Goal: Task Accomplishment & Management: Manage account settings

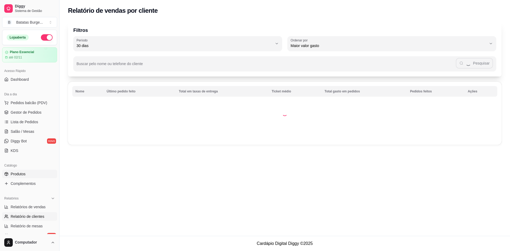
select select "TOTAL_OF_ORDERS"
select select "7"
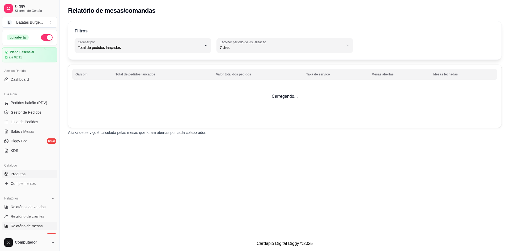
click at [14, 174] on span "Produtos" at bounding box center [18, 173] width 15 height 5
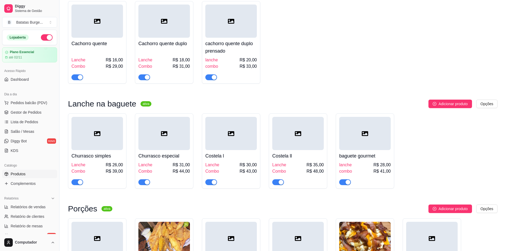
scroll to position [955, 0]
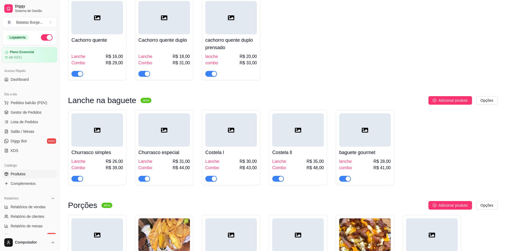
drag, startPoint x: 214, startPoint y: 75, endPoint x: 198, endPoint y: 77, distance: 15.6
click at [213, 75] on div "button" at bounding box center [214, 73] width 5 height 5
click at [141, 76] on span "button" at bounding box center [144, 74] width 12 height 6
click at [81, 74] on div at bounding box center [77, 73] width 12 height 6
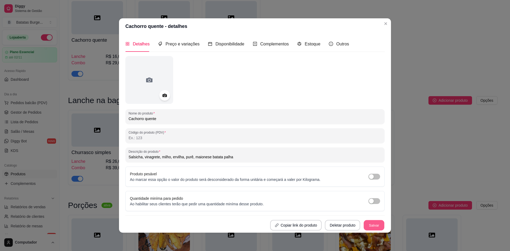
click at [380, 224] on button "Salvar" at bounding box center [373, 225] width 21 height 10
click at [374, 226] on button "Salvar" at bounding box center [373, 225] width 21 height 10
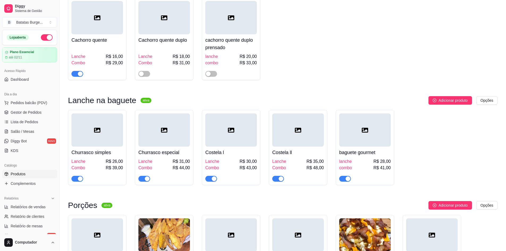
click at [80, 72] on div at bounding box center [96, 71] width 51 height 11
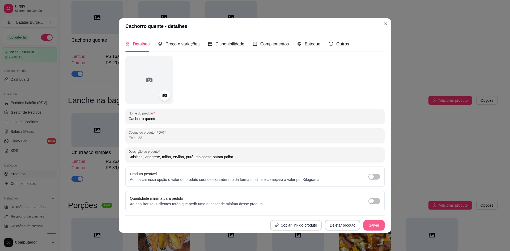
click at [378, 225] on button "Salvar" at bounding box center [373, 225] width 21 height 11
click at [389, 27] on header "Cachorro quente - detalhes" at bounding box center [255, 26] width 272 height 16
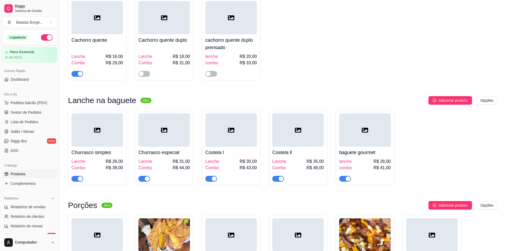
click at [78, 76] on div "button" at bounding box center [80, 73] width 5 height 5
click at [80, 77] on span "button" at bounding box center [77, 74] width 12 height 6
click at [145, 74] on span "button" at bounding box center [144, 74] width 12 height 6
click at [215, 75] on span "button" at bounding box center [211, 74] width 12 height 6
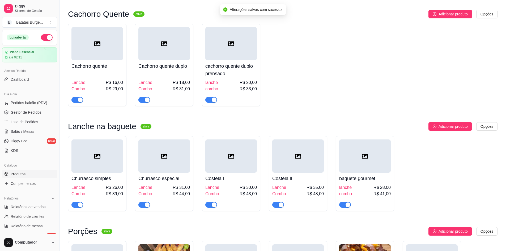
scroll to position [902, 0]
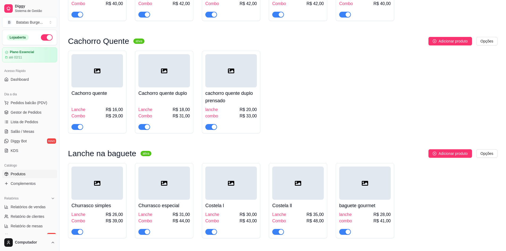
click at [82, 127] on div "button" at bounding box center [80, 126] width 5 height 5
click at [144, 129] on button "button" at bounding box center [144, 127] width 12 height 6
click at [214, 129] on div "button" at bounding box center [214, 126] width 5 height 5
click at [34, 112] on span "Gestor de Pedidos" at bounding box center [26, 112] width 31 height 5
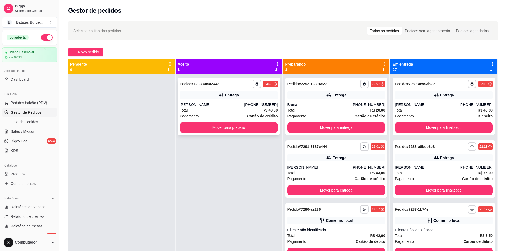
click at [225, 129] on button "Mover para preparo" at bounding box center [229, 127] width 98 height 11
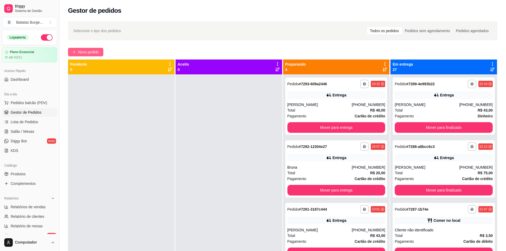
click at [98, 51] on span "Novo pedido" at bounding box center [88, 52] width 21 height 6
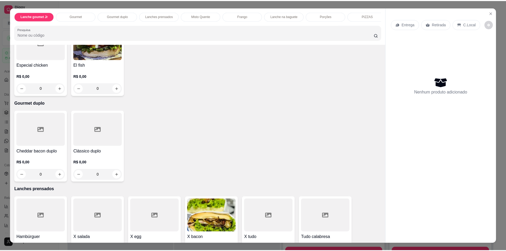
scroll to position [372, 0]
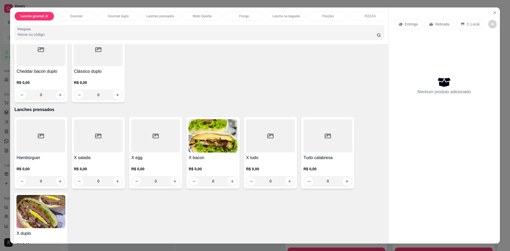
click at [175, 183] on div "0" at bounding box center [155, 181] width 49 height 11
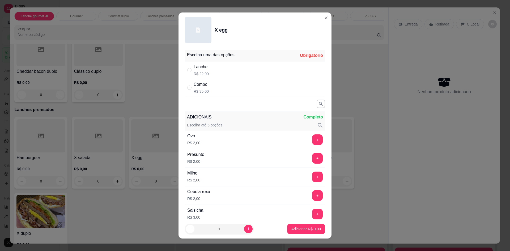
click at [226, 75] on div "Lanche R$ 22,00" at bounding box center [255, 70] width 140 height 18
radio input "true"
click at [294, 226] on p "Adicionar R$ 22,00" at bounding box center [305, 228] width 31 height 5
type input "1"
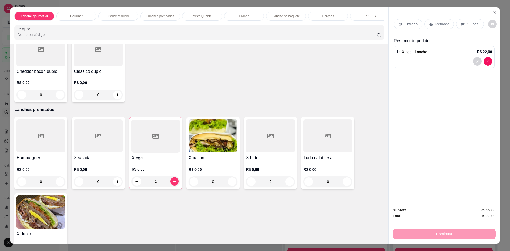
click at [460, 25] on icon at bounding box center [461, 24] width 3 height 3
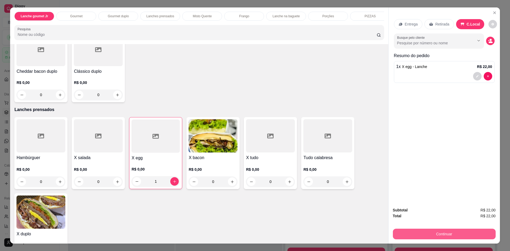
click at [445, 233] on button "Continuar" at bounding box center [444, 234] width 103 height 11
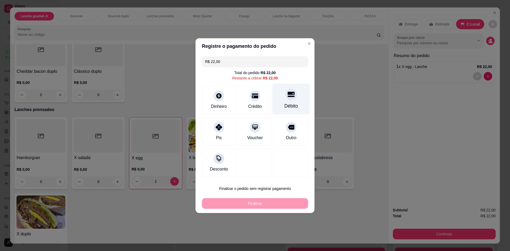
click at [294, 100] on div "Débito" at bounding box center [290, 98] width 37 height 31
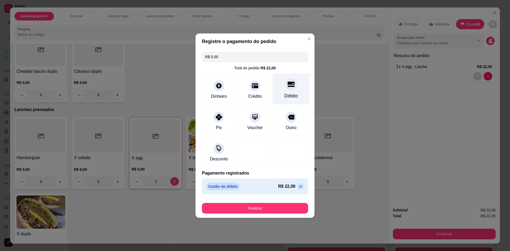
type input "R$ 0,00"
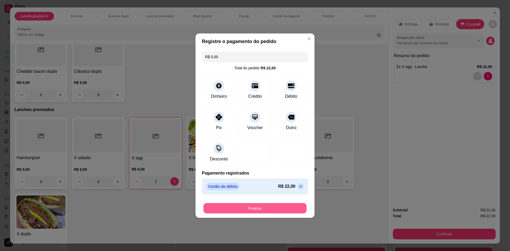
click at [294, 210] on button "Finalizar" at bounding box center [254, 208] width 103 height 10
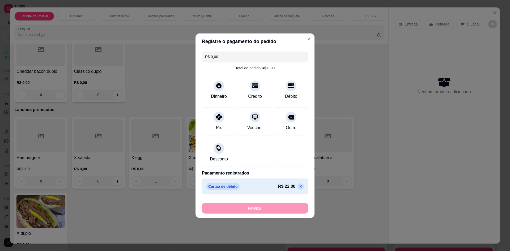
type input "0"
type input "-R$ 22,00"
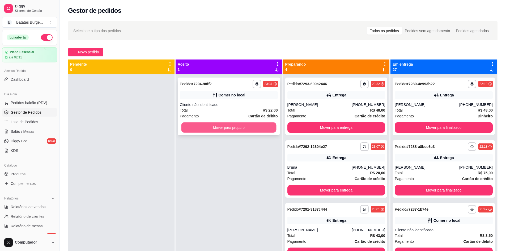
click at [249, 127] on button "Mover para preparo" at bounding box center [228, 127] width 95 height 10
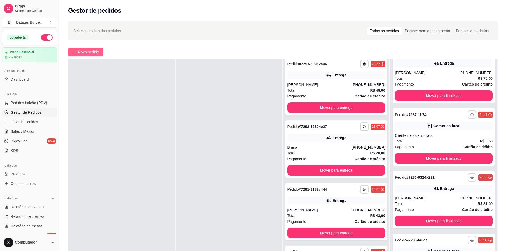
click at [100, 53] on button "Novo pedido" at bounding box center [85, 52] width 35 height 8
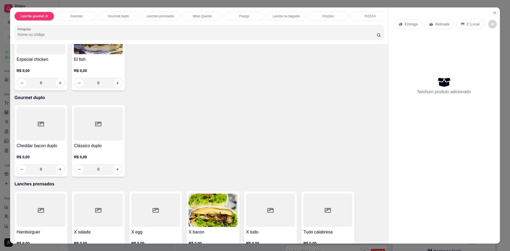
scroll to position [345, 0]
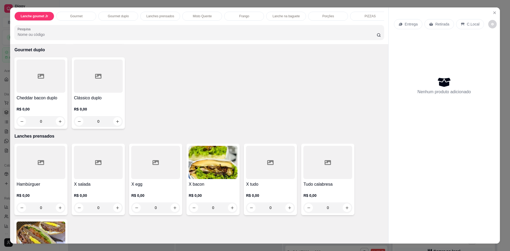
click at [60, 213] on div "0" at bounding box center [40, 207] width 49 height 11
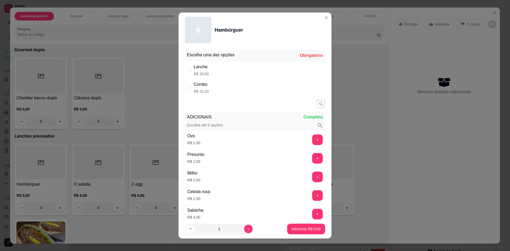
click at [262, 68] on div "Lanche R$ 18,00" at bounding box center [255, 70] width 140 height 18
radio input "true"
click at [290, 229] on p "Adicionar R$ 18,00" at bounding box center [305, 228] width 32 height 5
type input "1"
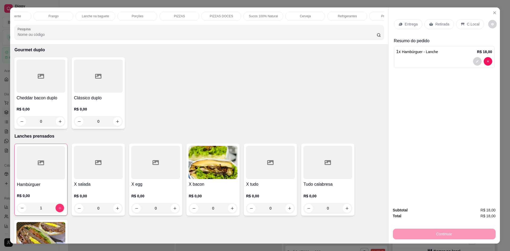
scroll to position [0, 191]
click at [351, 16] on p "Refrigerantes" at bounding box center [346, 16] width 19 height 4
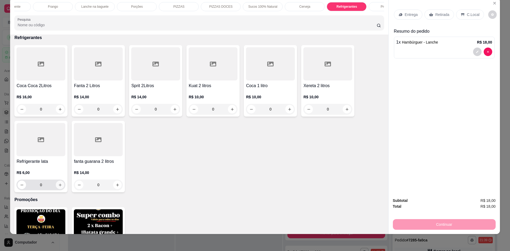
click at [58, 189] on button "increase-product-quantity" at bounding box center [60, 184] width 8 height 8
type input "1"
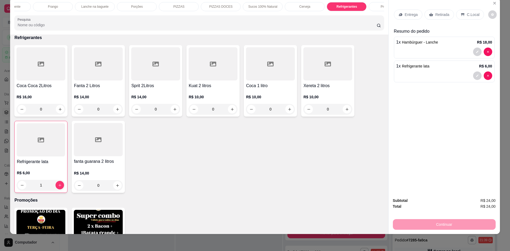
click at [435, 14] on p "Retirada" at bounding box center [442, 14] width 14 height 5
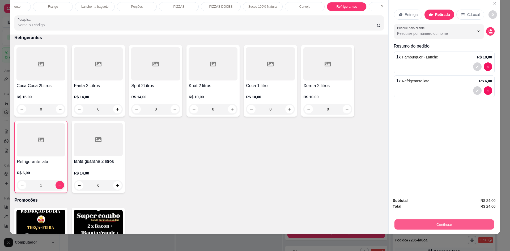
click at [460, 222] on button "Continuar" at bounding box center [444, 224] width 100 height 10
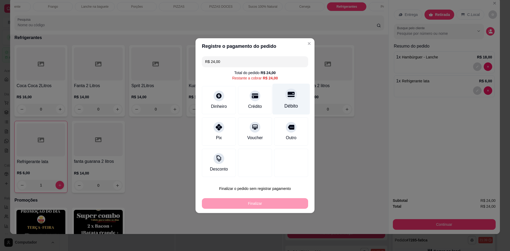
click at [286, 108] on div "Débito" at bounding box center [291, 105] width 14 height 7
type input "R$ 0,00"
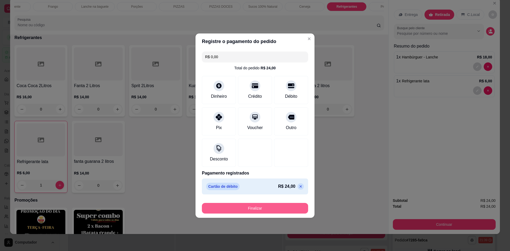
click at [261, 208] on button "Finalizar" at bounding box center [255, 208] width 106 height 11
type input "0"
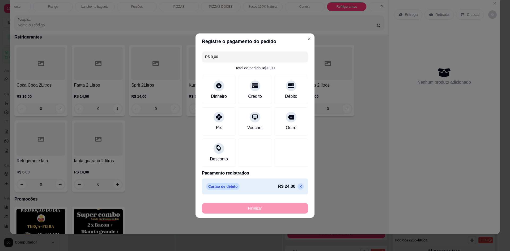
type input "-R$ 24,00"
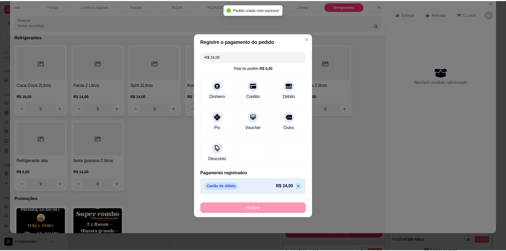
scroll to position [1368, 0]
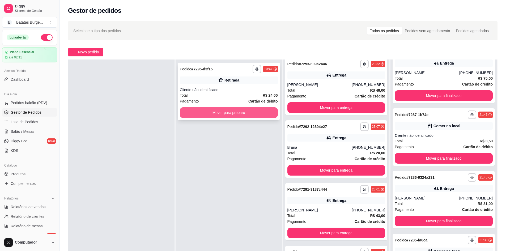
click at [244, 114] on button "Mover para preparo" at bounding box center [229, 112] width 98 height 11
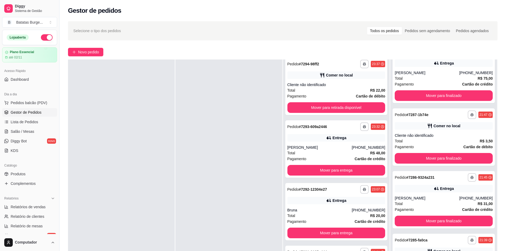
scroll to position [130, 0]
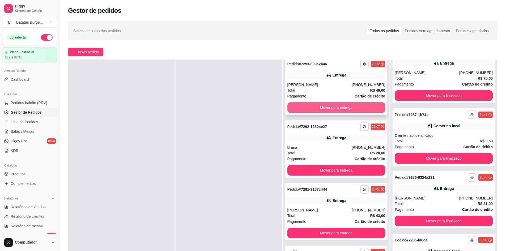
click at [335, 109] on button "Mover para entrega" at bounding box center [336, 107] width 98 height 11
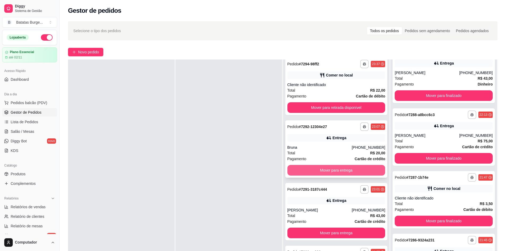
scroll to position [142, 0]
click at [338, 171] on button "Mover para entrega" at bounding box center [336, 170] width 98 height 11
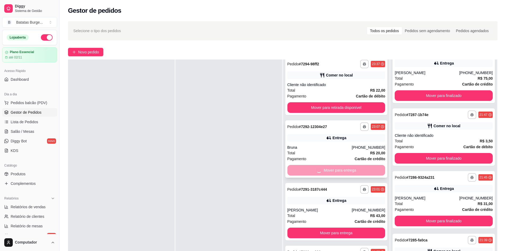
click at [338, 113] on button "Mover para retirada disponível" at bounding box center [336, 107] width 98 height 11
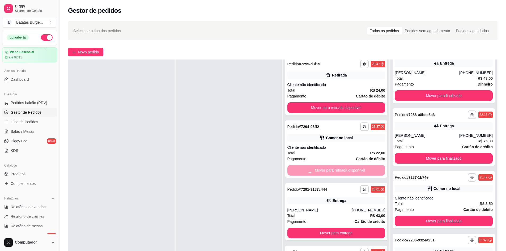
scroll to position [205, 0]
click at [338, 227] on button "Mover para entrega" at bounding box center [336, 232] width 98 height 11
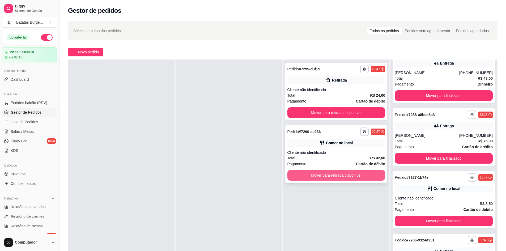
scroll to position [330, 0]
click at [337, 175] on button "Mover para retirada disponível" at bounding box center [336, 175] width 98 height 11
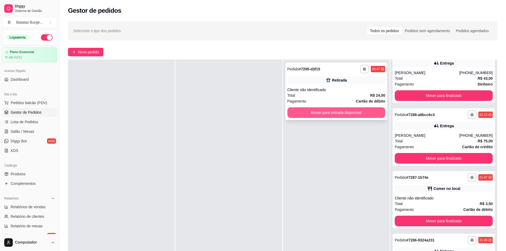
scroll to position [393, 0]
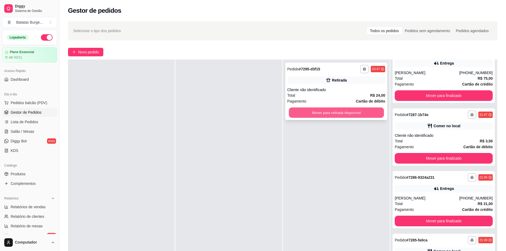
click at [352, 112] on button "Mover para retirada disponível" at bounding box center [336, 112] width 95 height 10
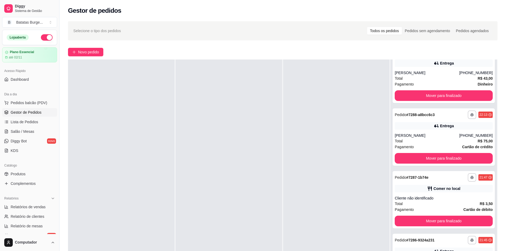
scroll to position [455, 0]
